Goal: Information Seeking & Learning: Learn about a topic

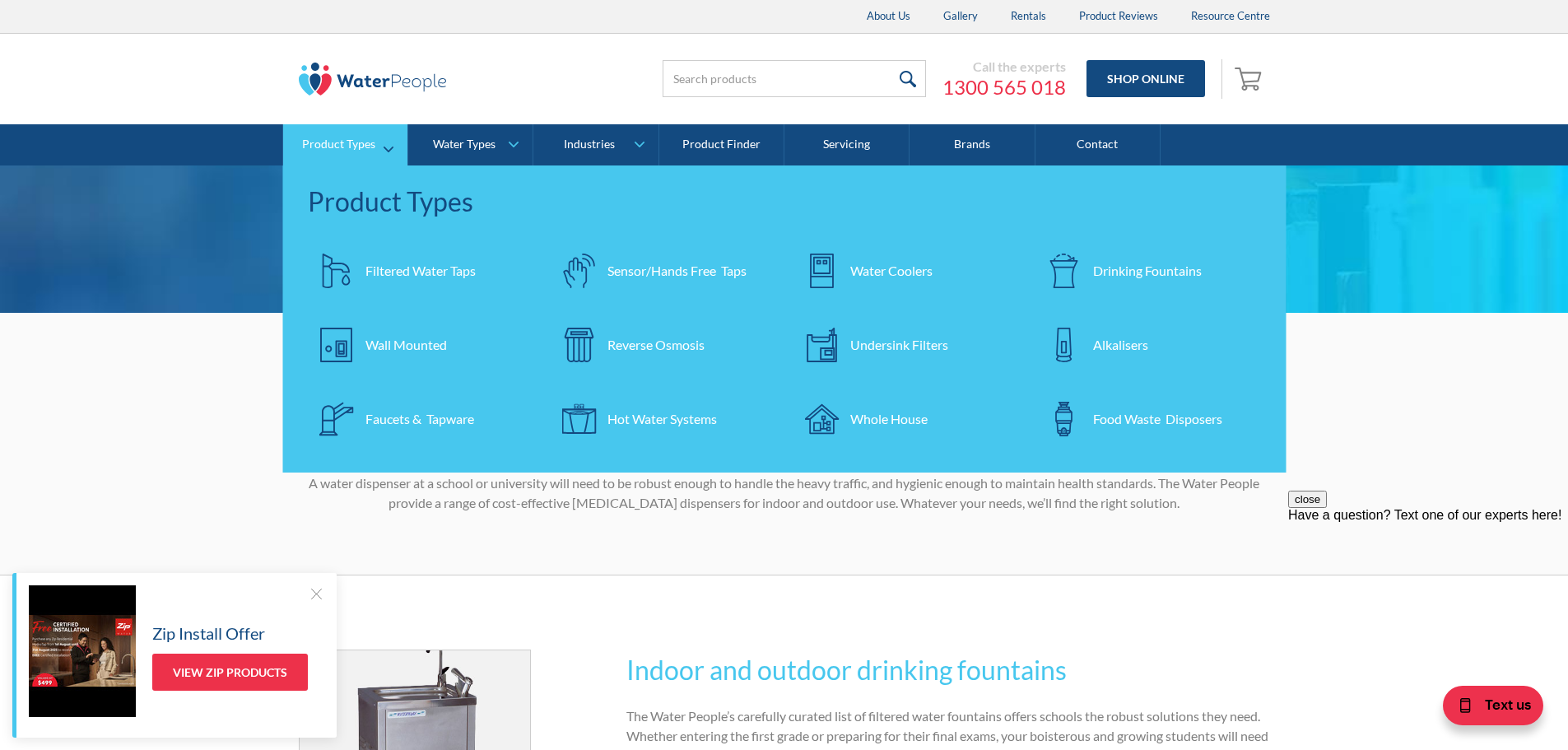
click at [887, 275] on div "Water Coolers" at bounding box center [891, 271] width 82 height 20
click at [1134, 273] on div "Drinking Fountains" at bounding box center [1148, 271] width 109 height 20
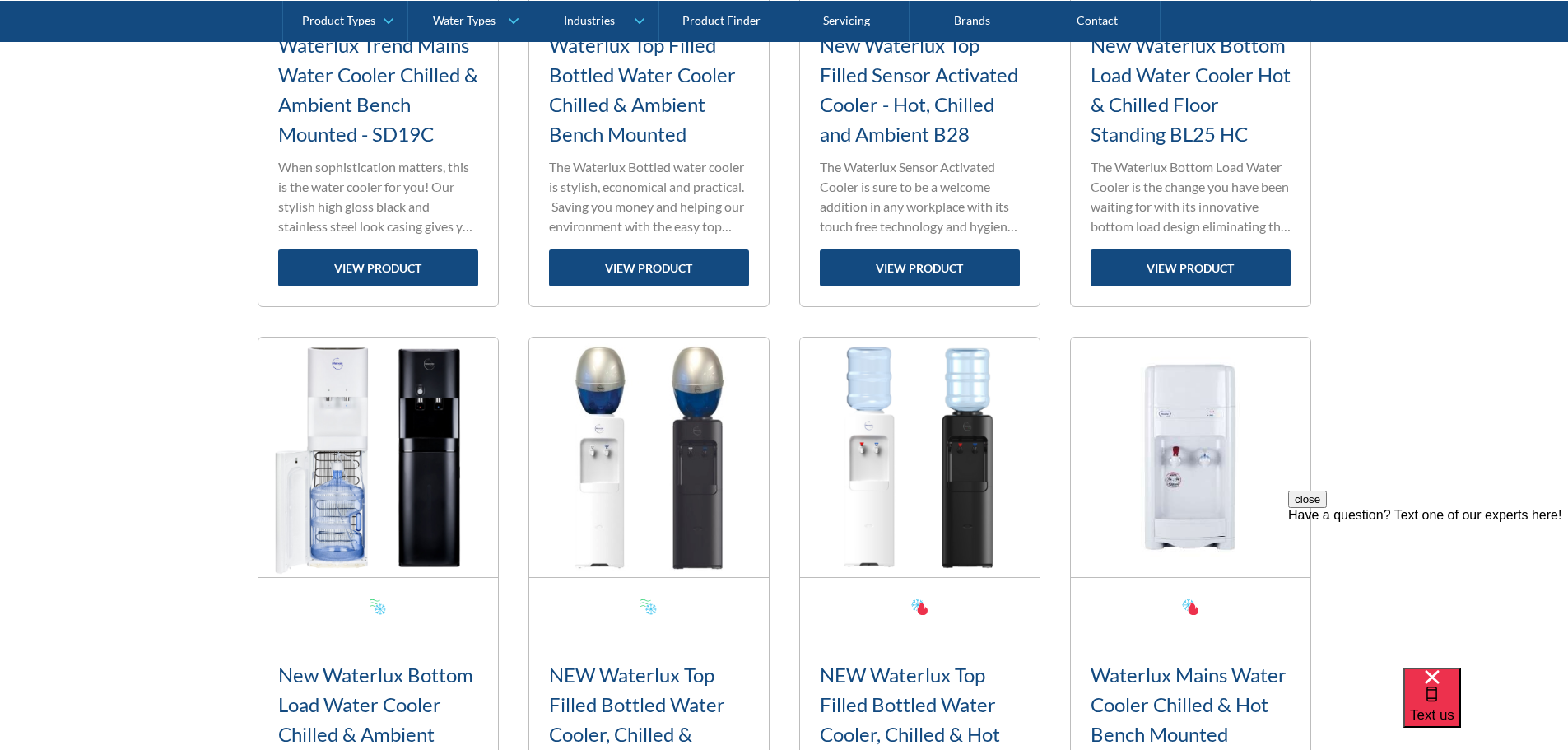
scroll to position [2158, 0]
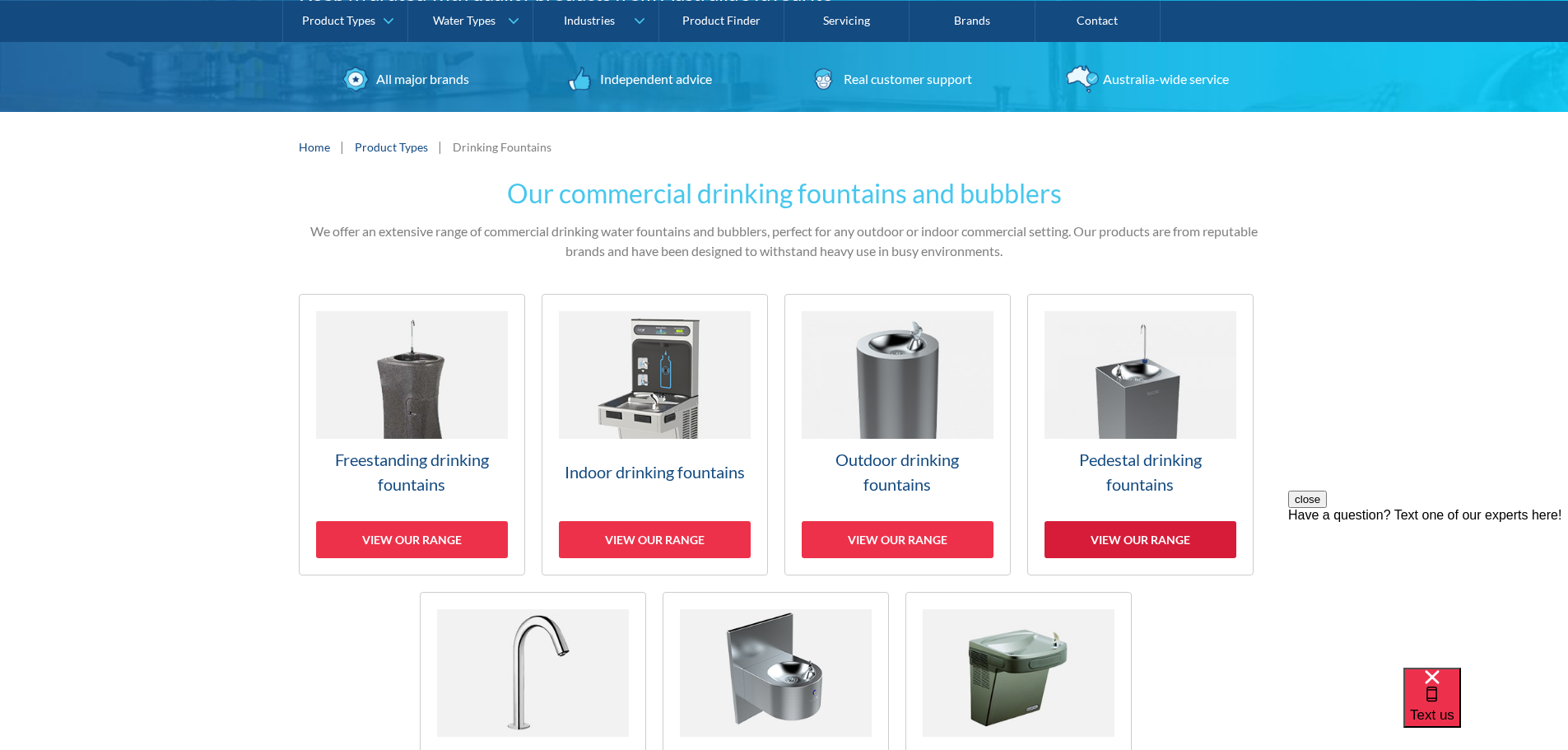
click at [1141, 533] on div "View our range" at bounding box center [1140, 539] width 192 height 37
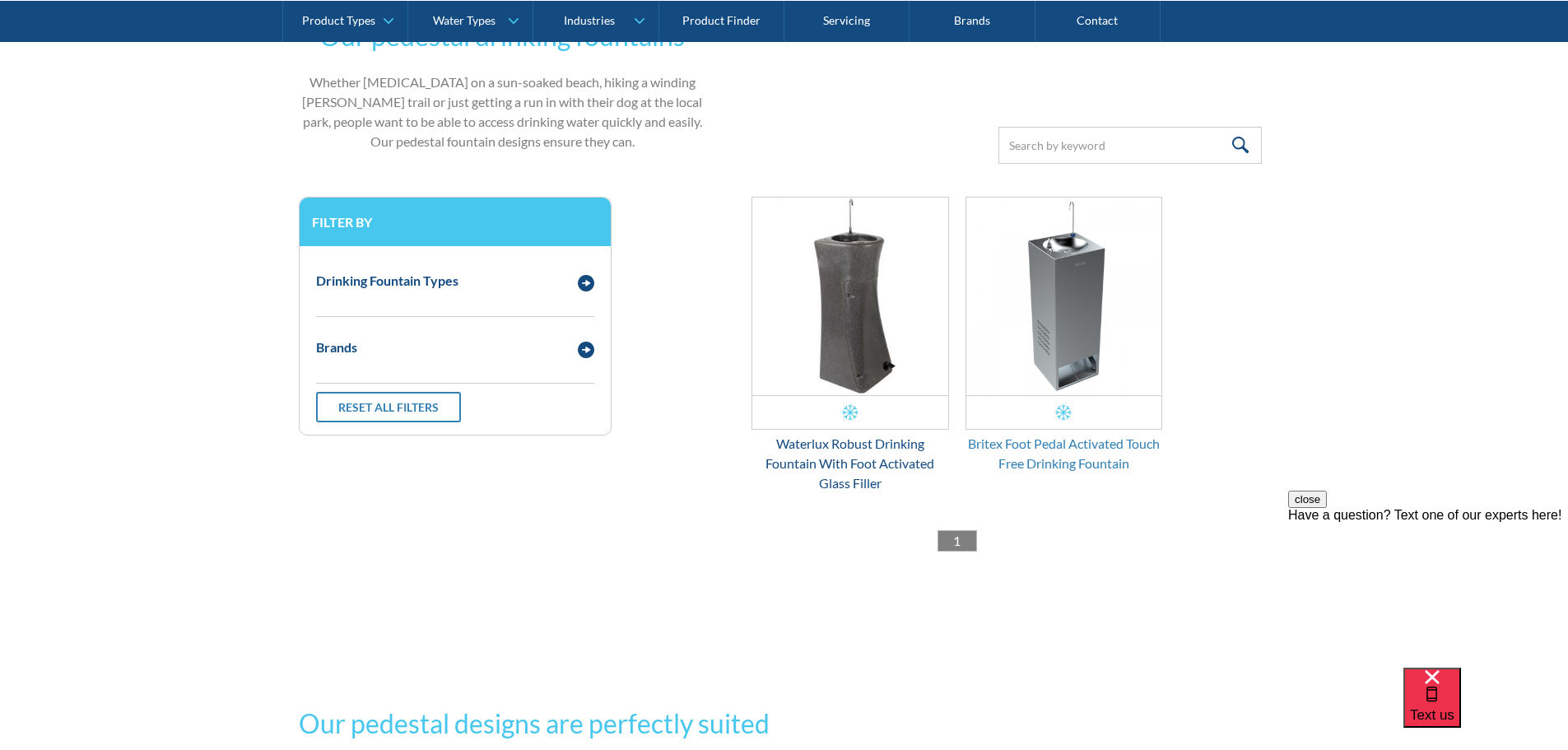
click at [1064, 443] on div "Britex Foot Pedal Activated Touch Free Drinking Fountain" at bounding box center [1064, 454] width 197 height 40
click at [864, 367] on img "Email Form 3" at bounding box center [850, 296] width 196 height 197
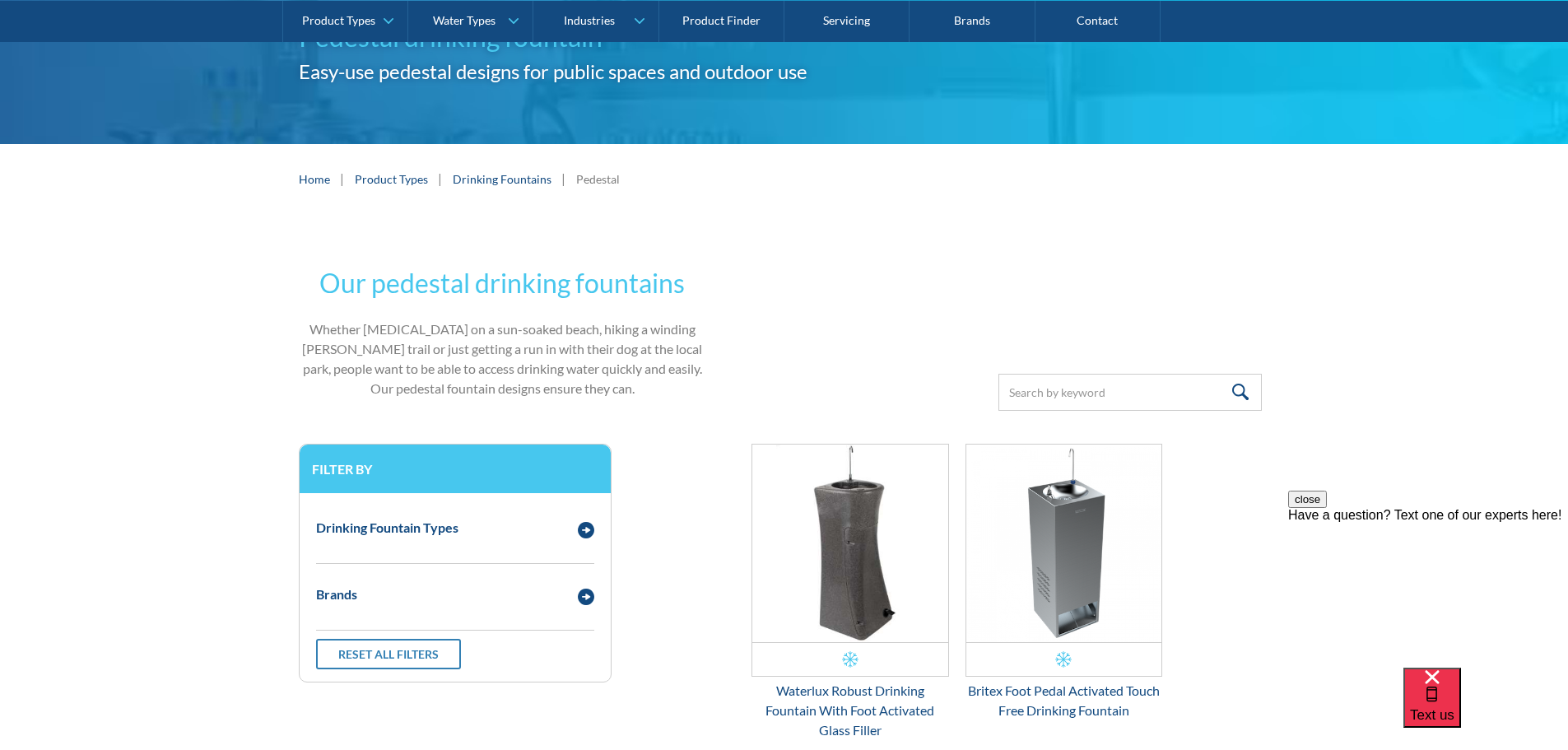
scroll to position [334, 0]
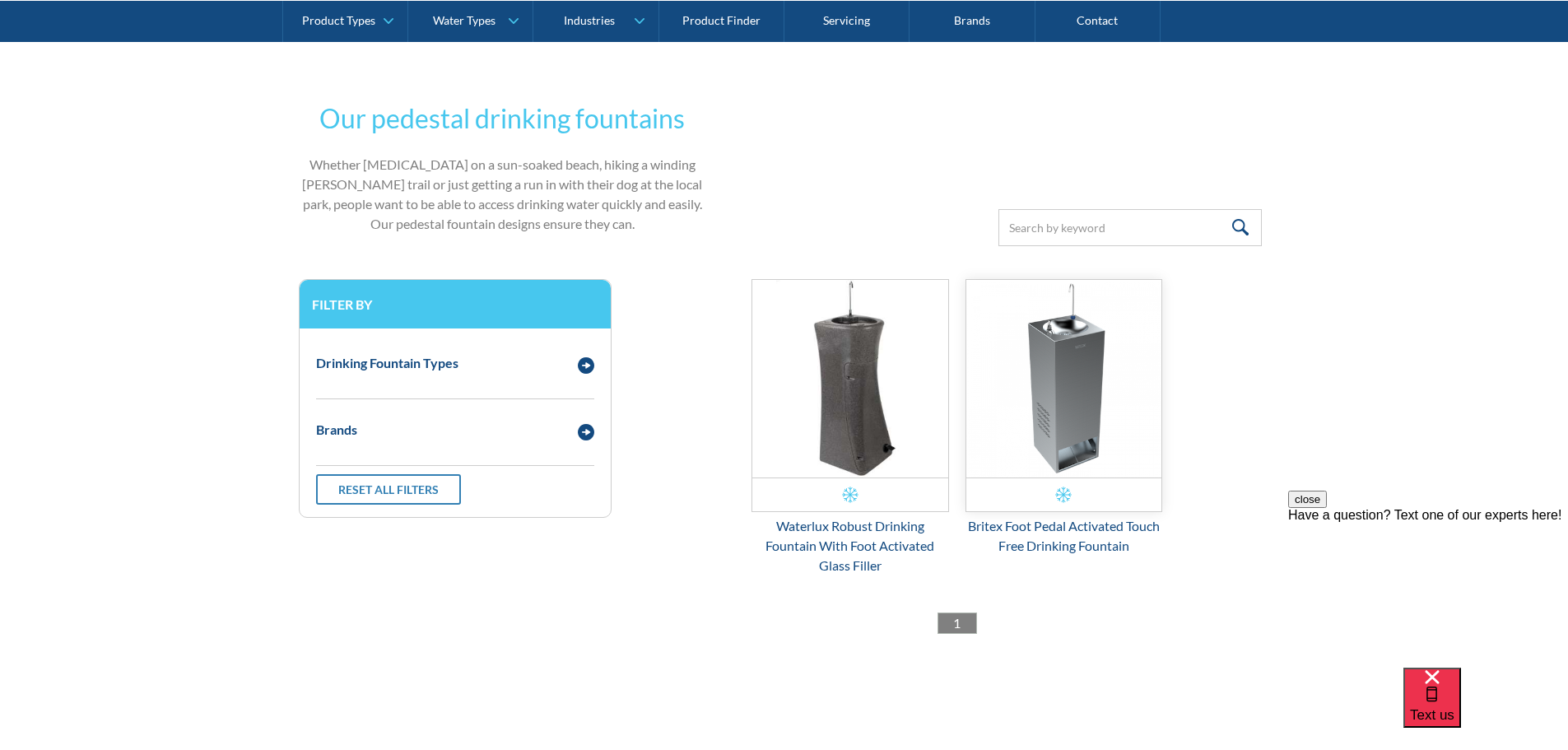
click at [1077, 390] on img "Email Form 3" at bounding box center [1064, 378] width 196 height 197
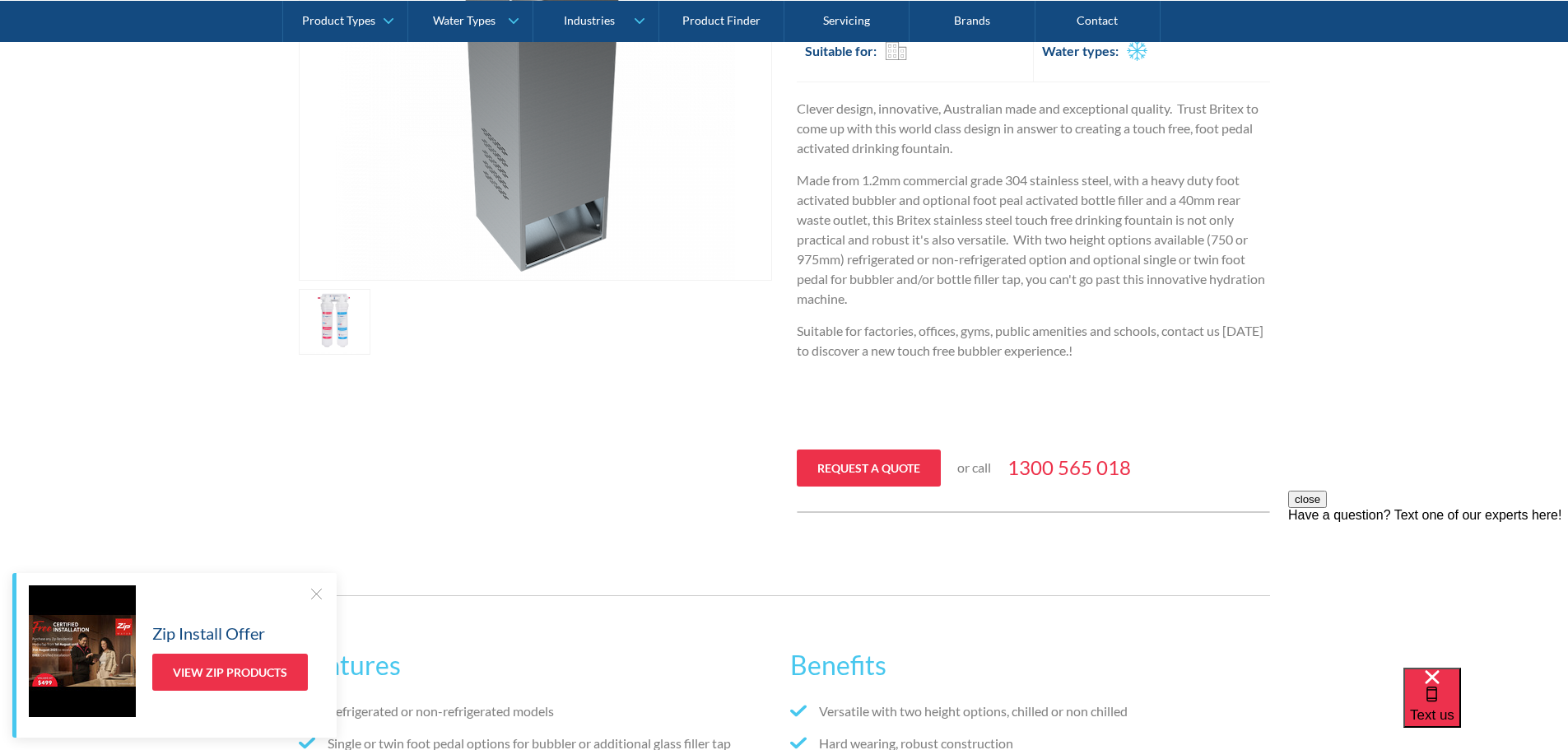
scroll to position [247, 0]
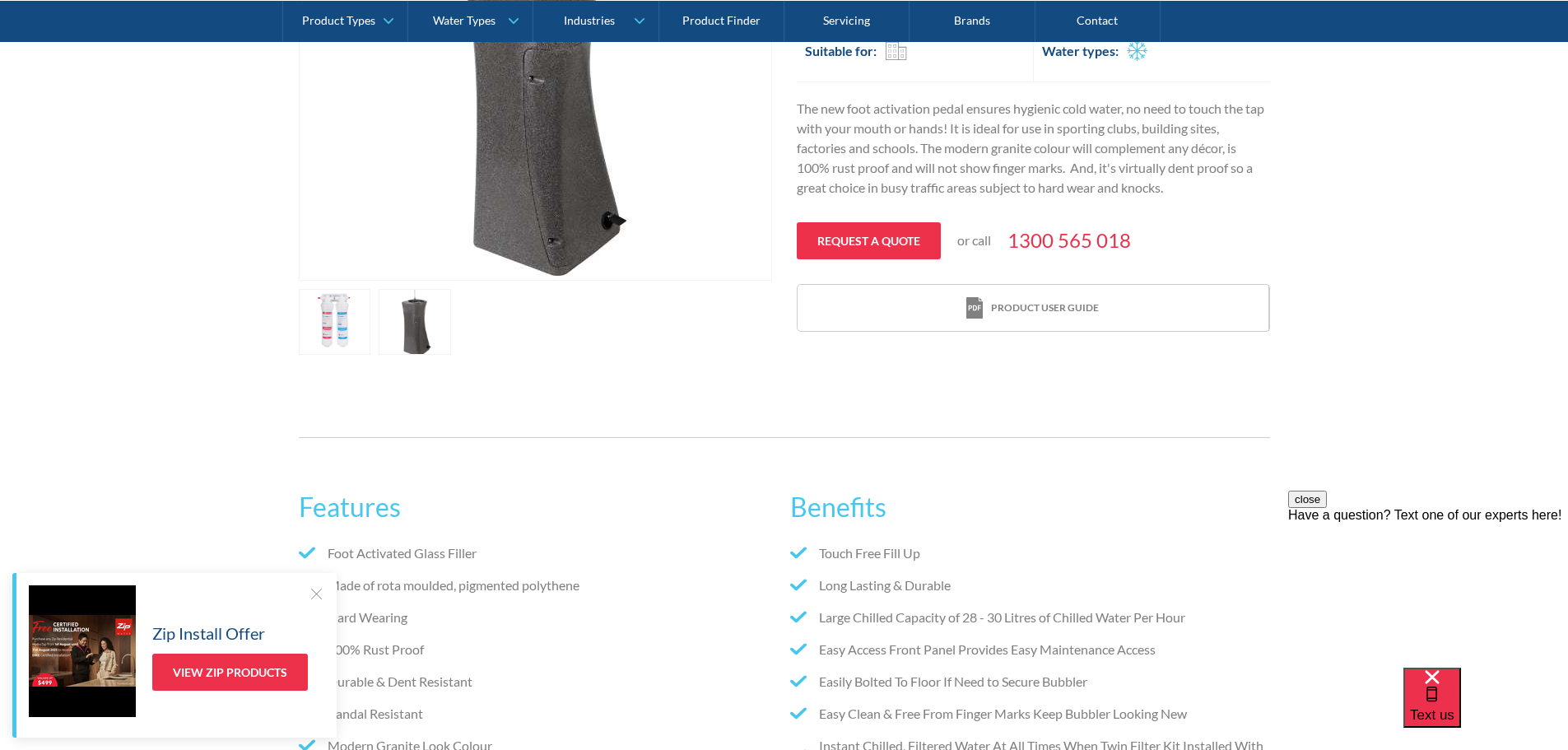
scroll to position [247, 0]
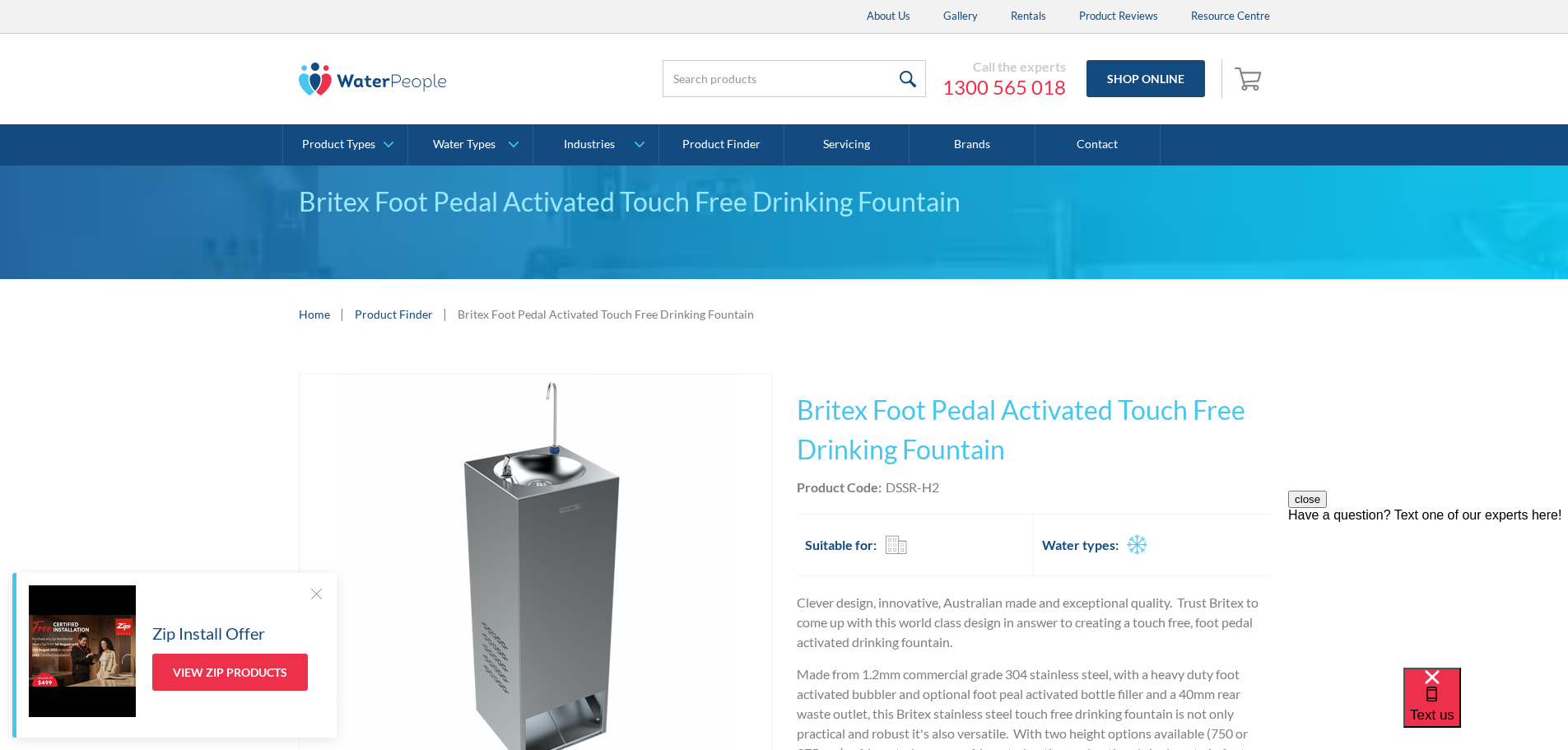
scroll to position [412, 0]
